Goal: Obtain resource: Download file/media

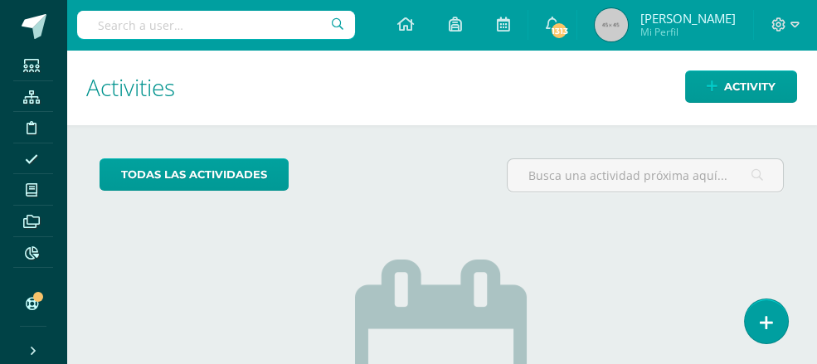
click at [100, 25] on input "text" at bounding box center [216, 25] width 278 height 28
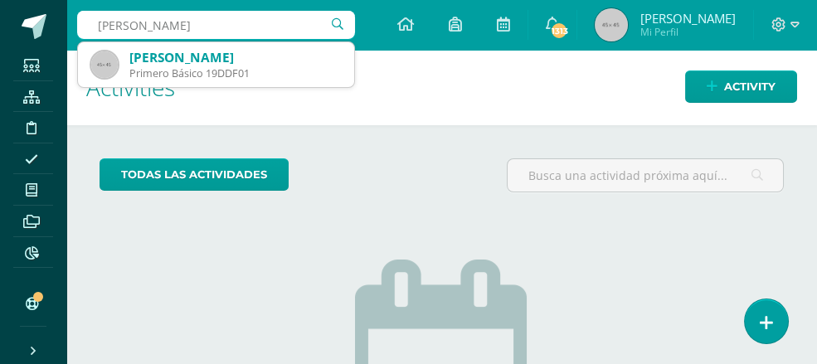
type input "[PERSON_NAME]"
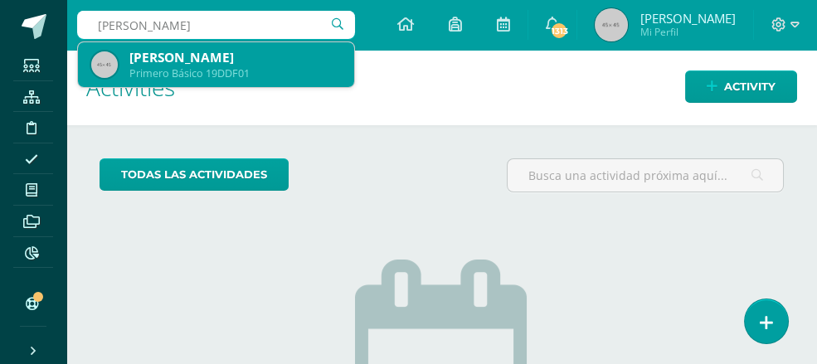
click at [155, 56] on div "[PERSON_NAME]" at bounding box center [234, 57] width 211 height 17
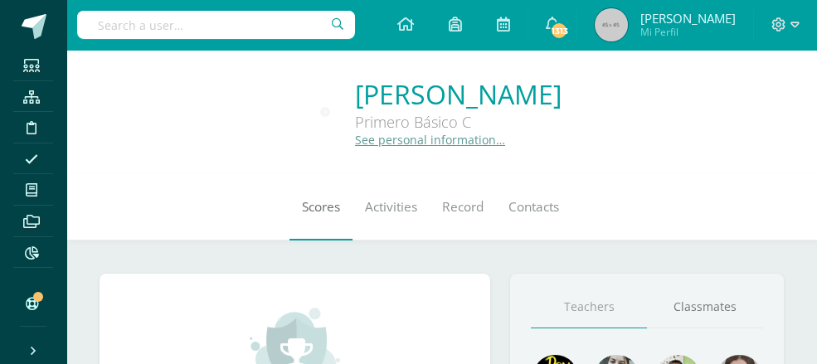
click at [312, 208] on span "Scores" at bounding box center [321, 206] width 38 height 17
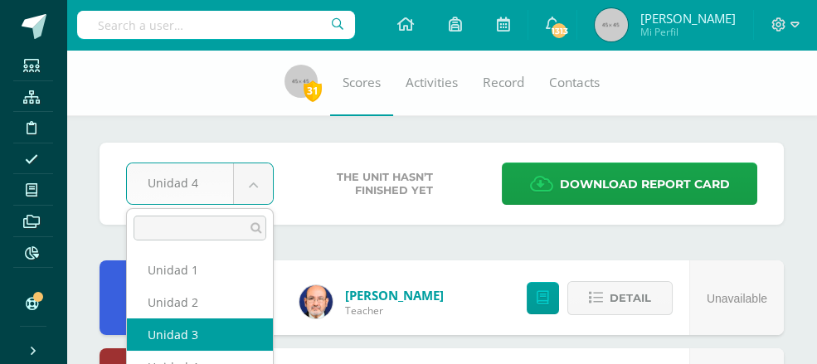
select select "Unidad 3"
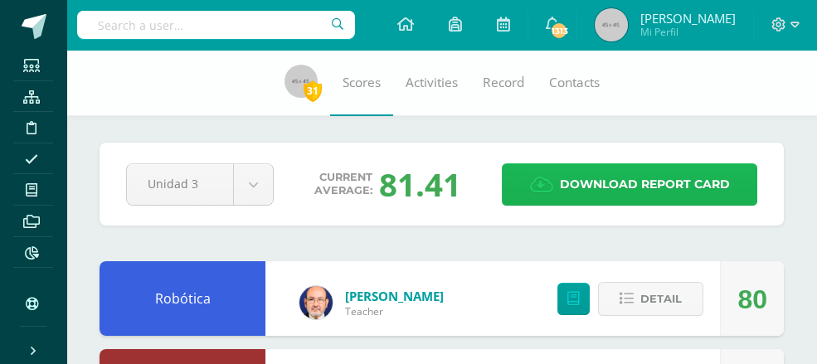
click at [662, 184] on span "Download report card" at bounding box center [645, 184] width 170 height 41
